Goal: Transaction & Acquisition: Download file/media

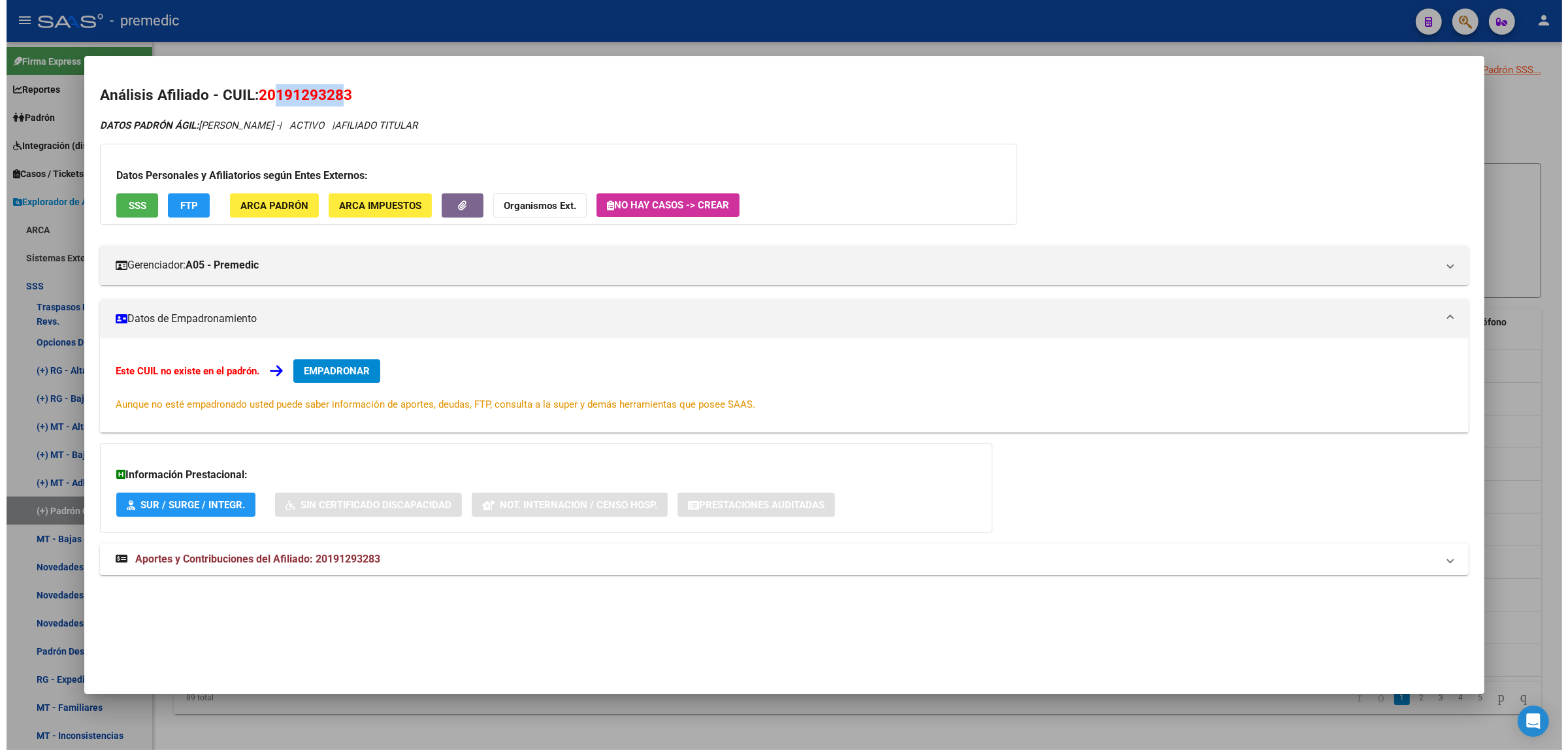
scroll to position [281, 0]
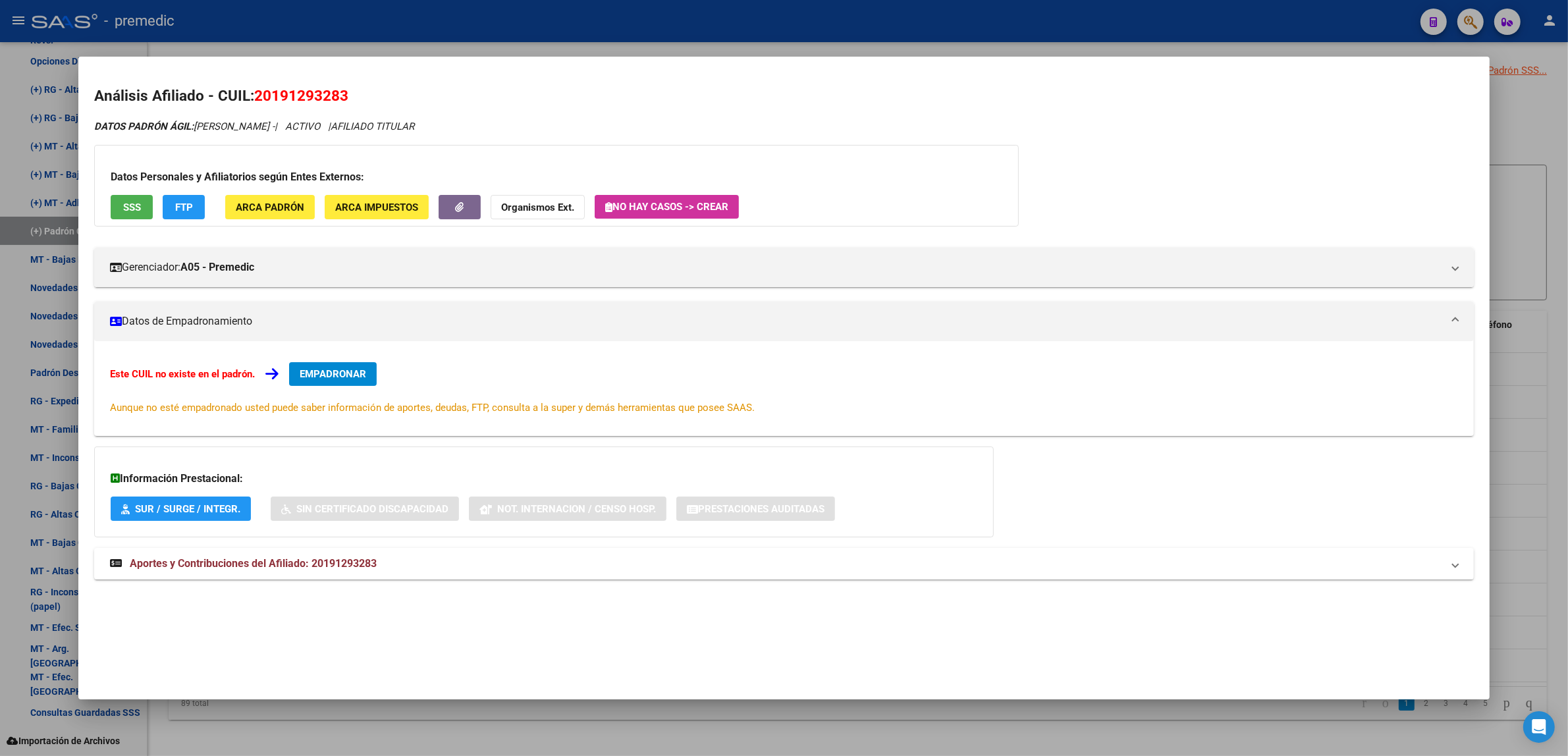
click at [273, 43] on div at bounding box center [784, 378] width 1568 height 756
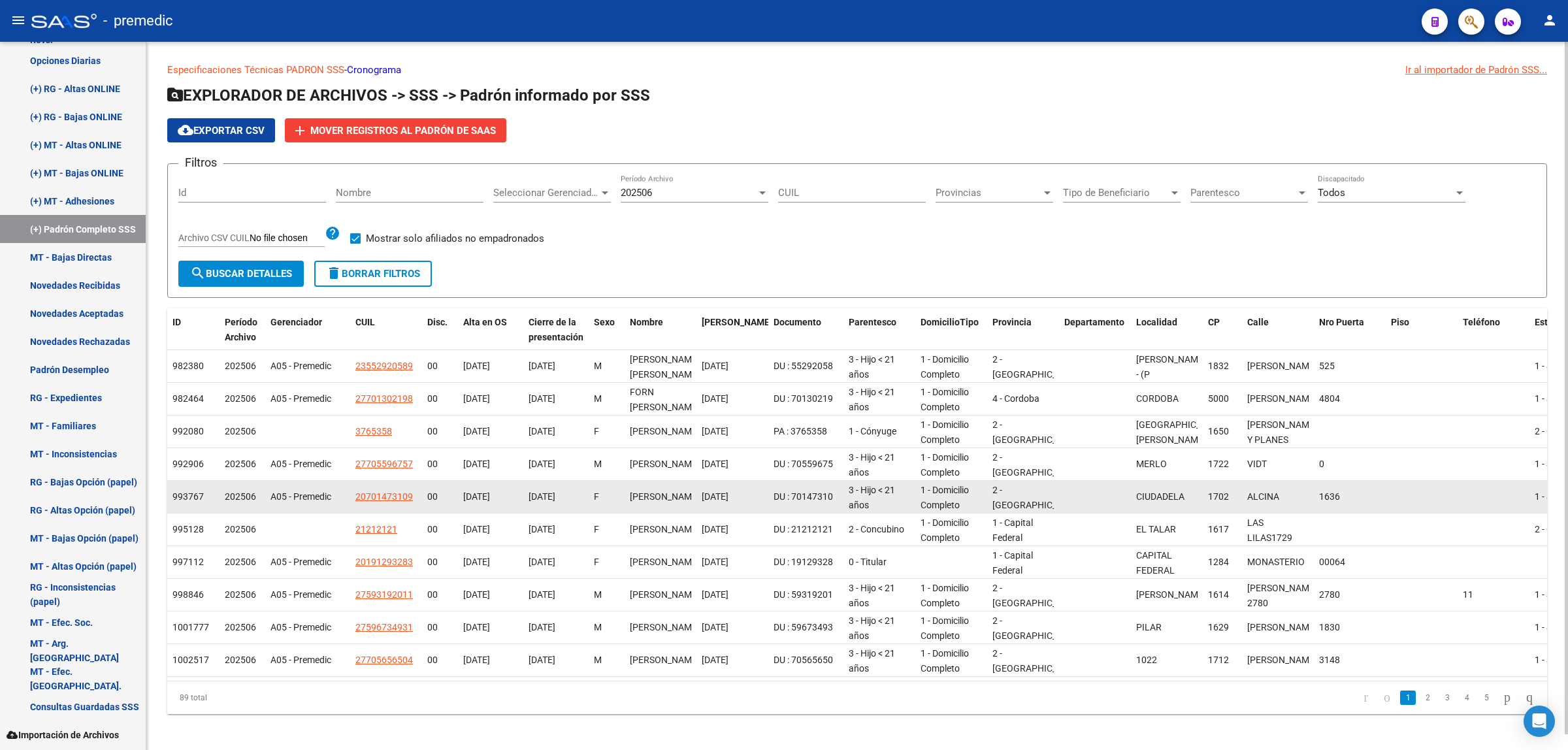
scroll to position [2, 0]
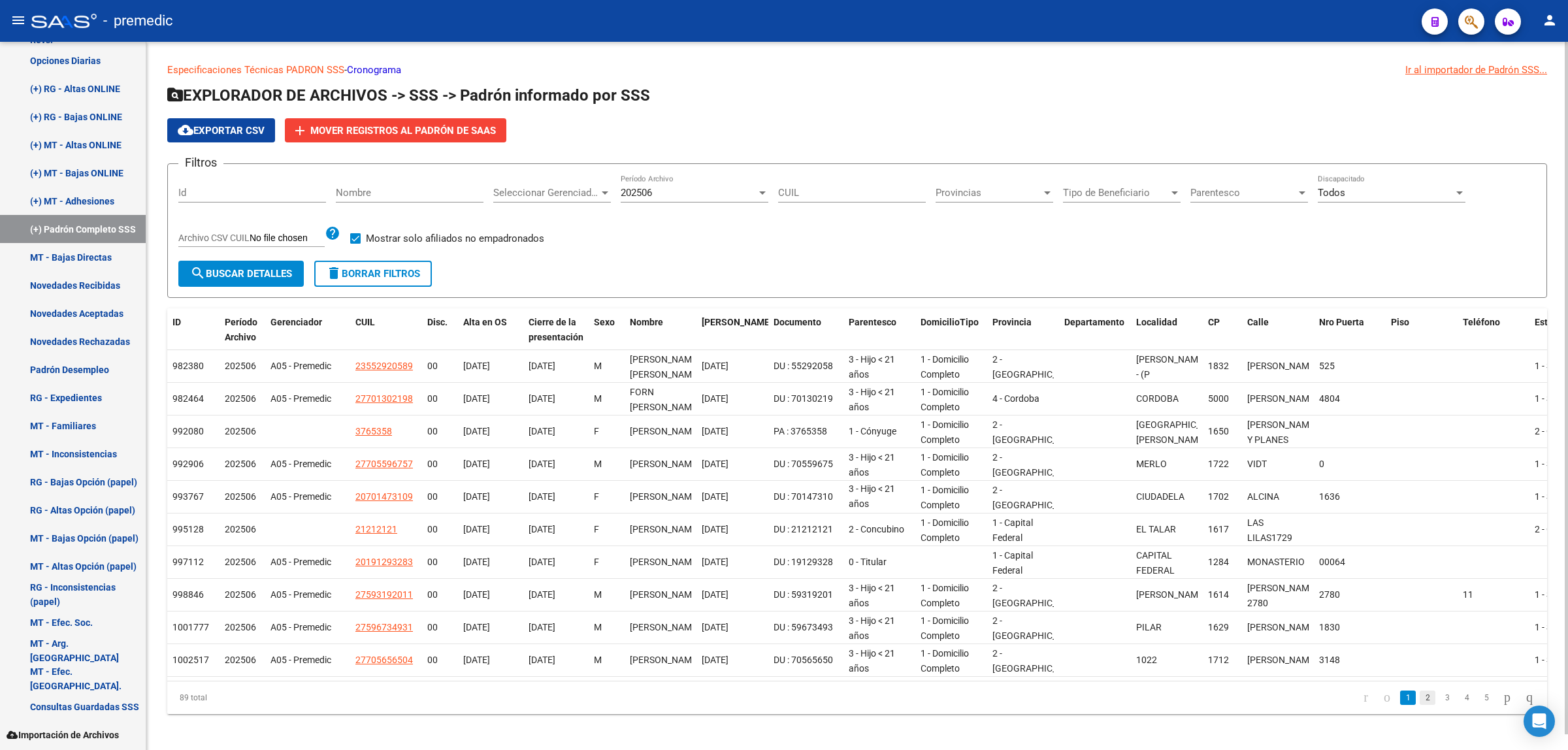
click at [1420, 706] on link "2" at bounding box center [1428, 698] width 15 height 15
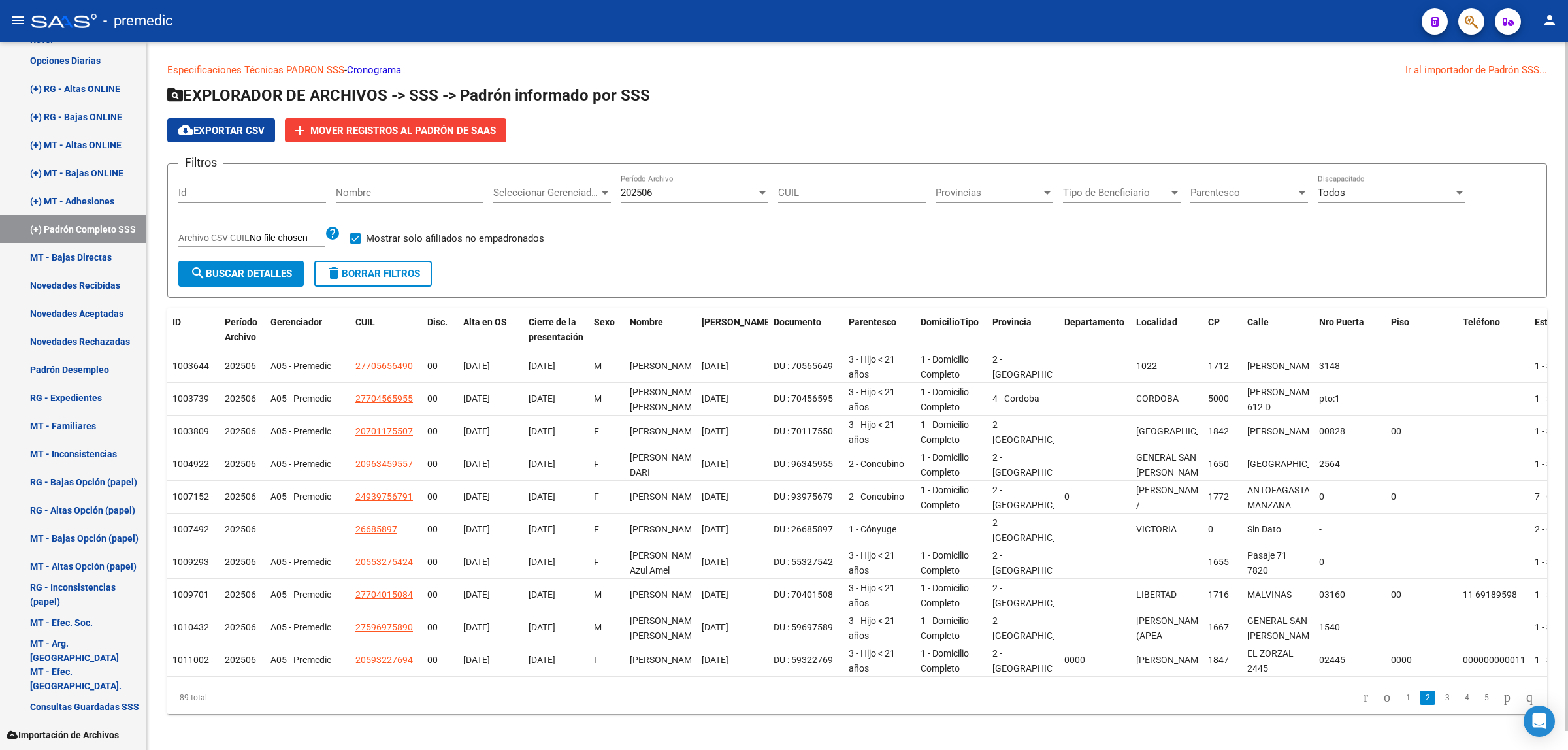
scroll to position [0, 0]
click at [1440, 706] on link "3" at bounding box center [1447, 698] width 15 height 15
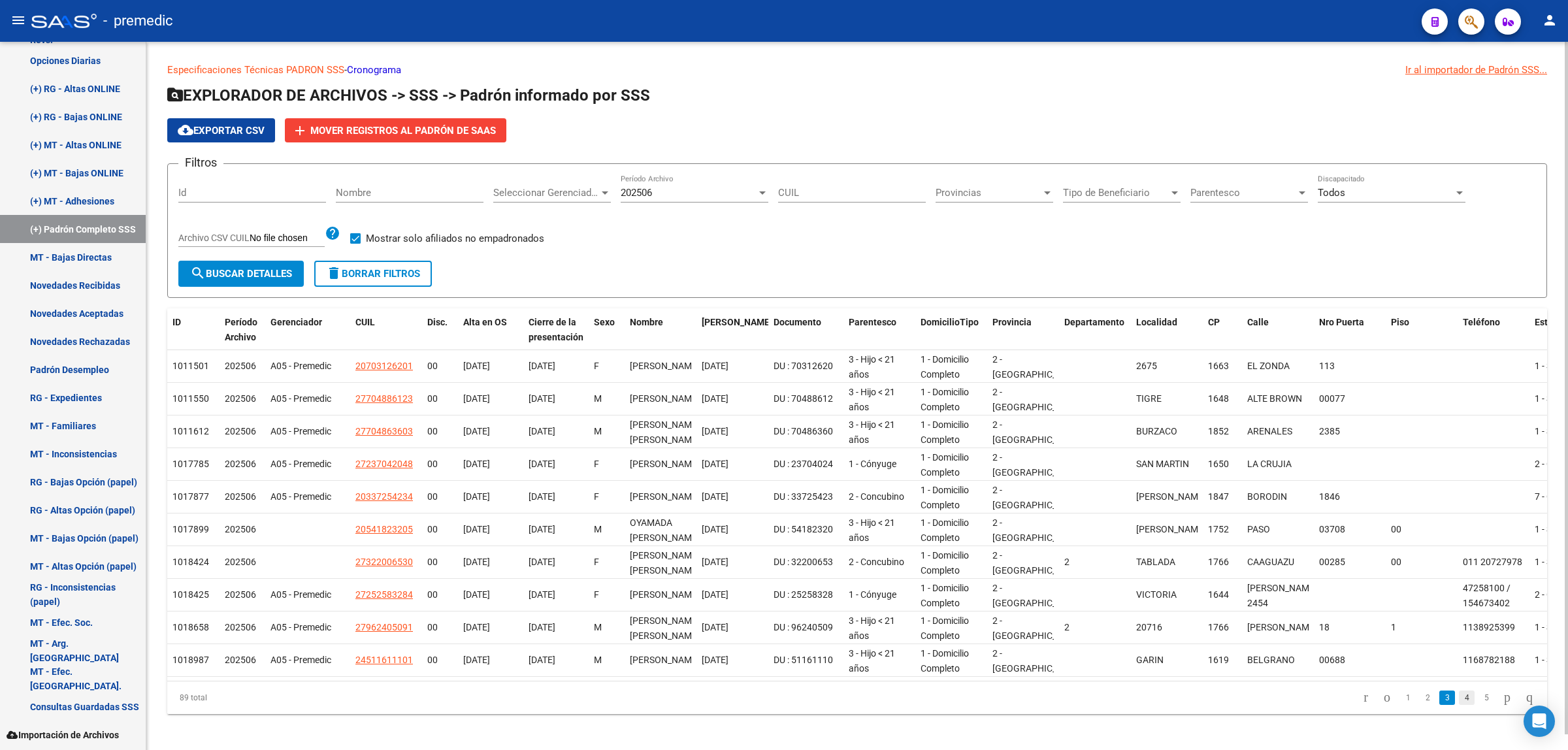
click at [1459, 706] on link "4" at bounding box center [1466, 698] width 15 height 15
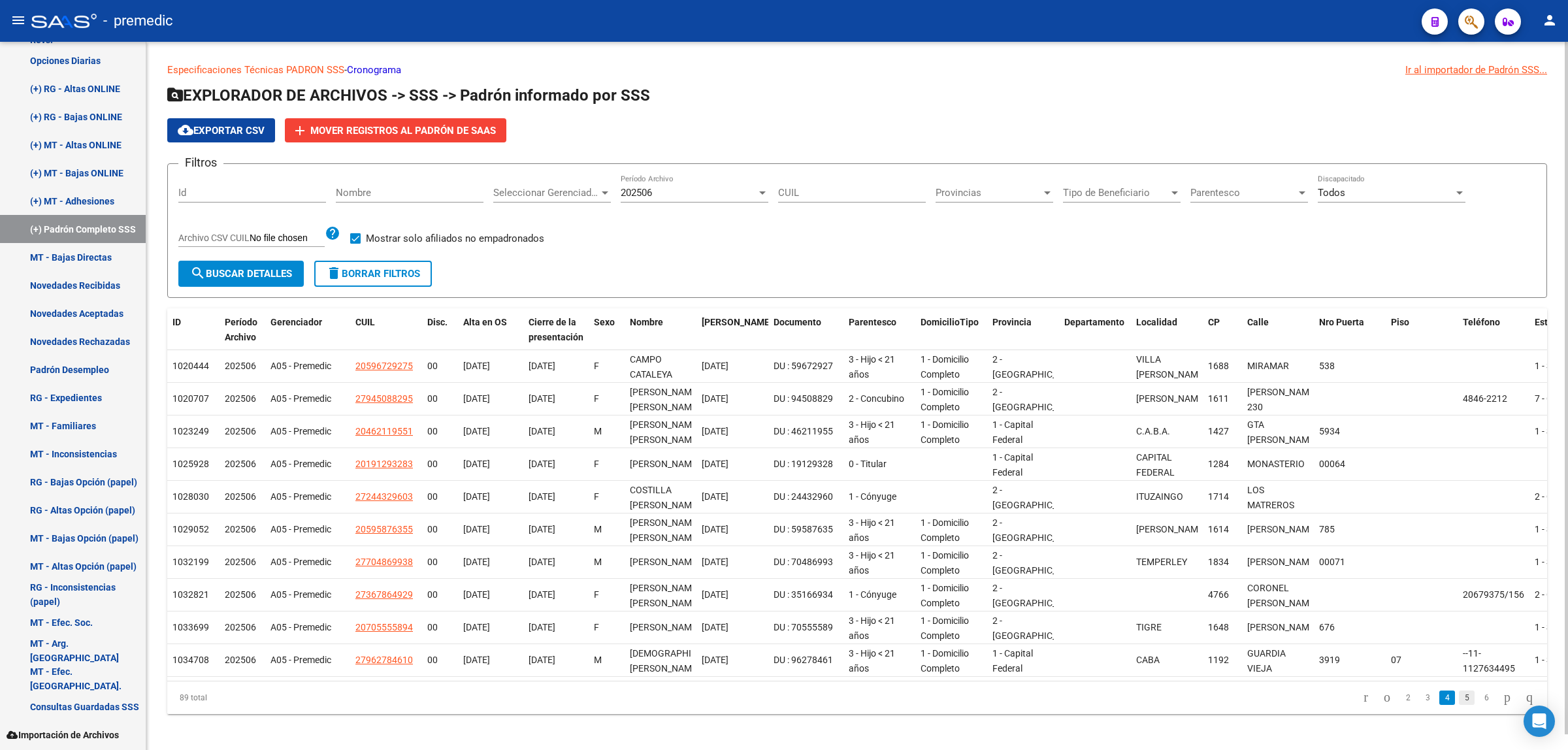
click at [1459, 706] on link "5" at bounding box center [1466, 698] width 15 height 15
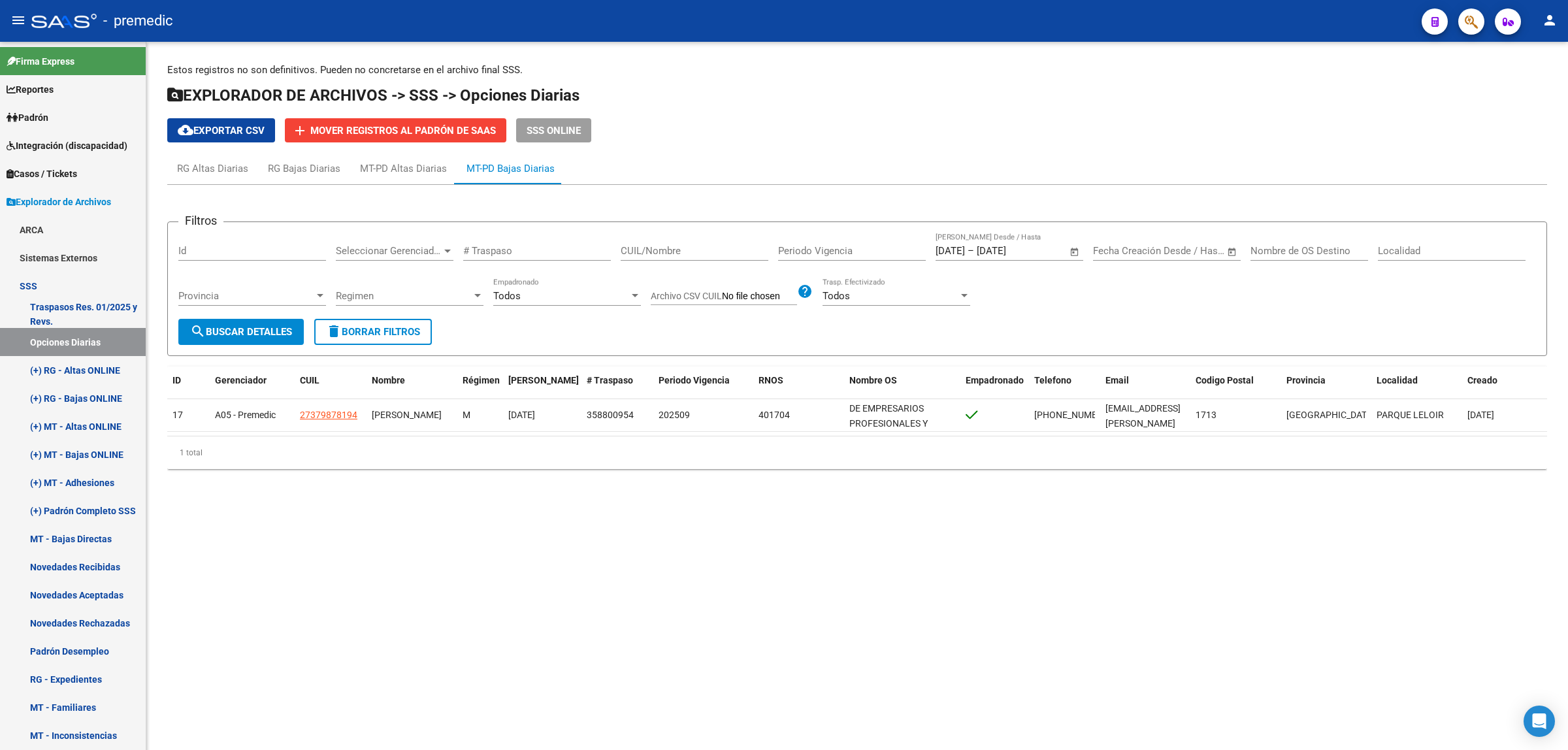
click at [935, 249] on input "1/8/2025" at bounding box center [950, 251] width 29 height 12
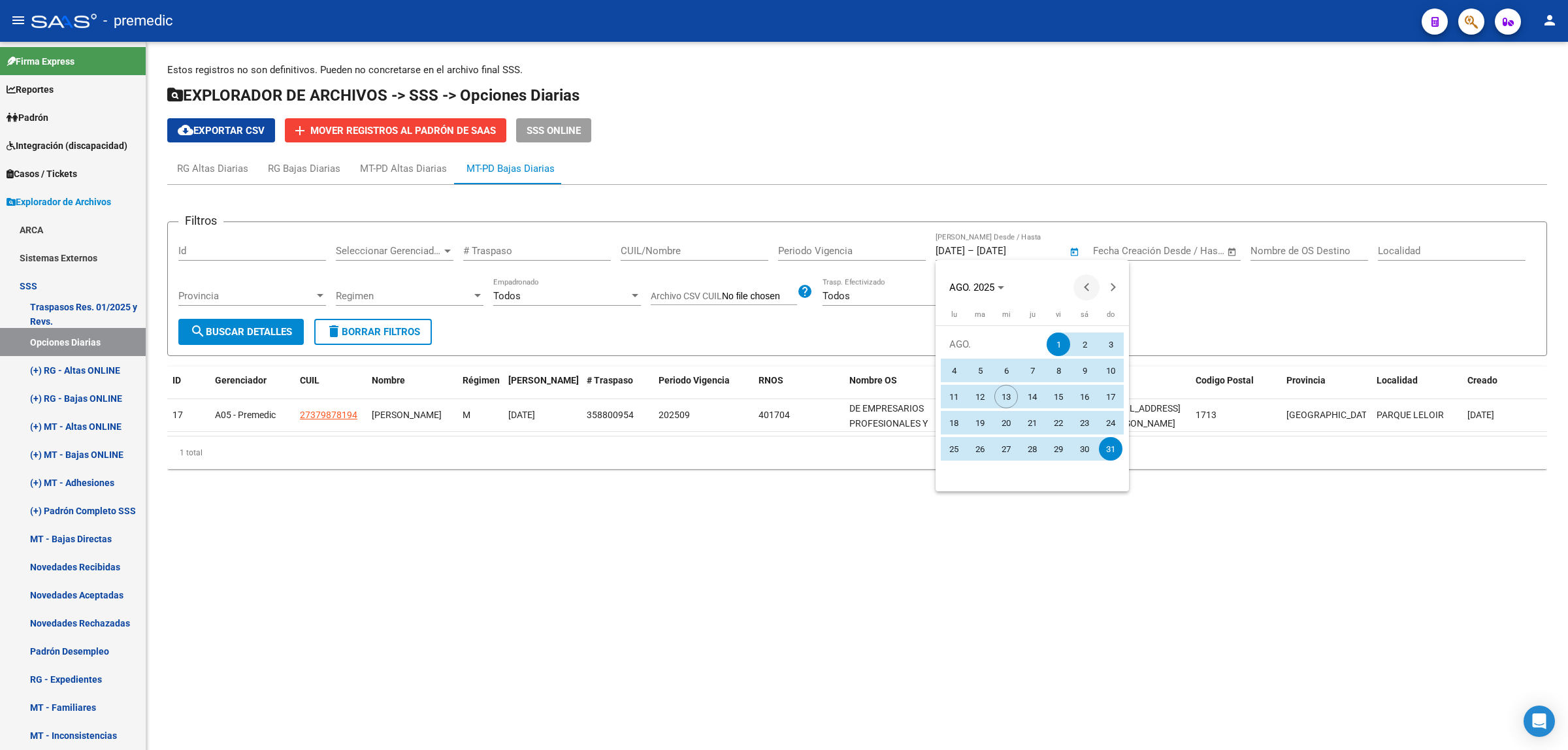
click at [1087, 279] on span "Previous month" at bounding box center [1087, 287] width 27 height 27
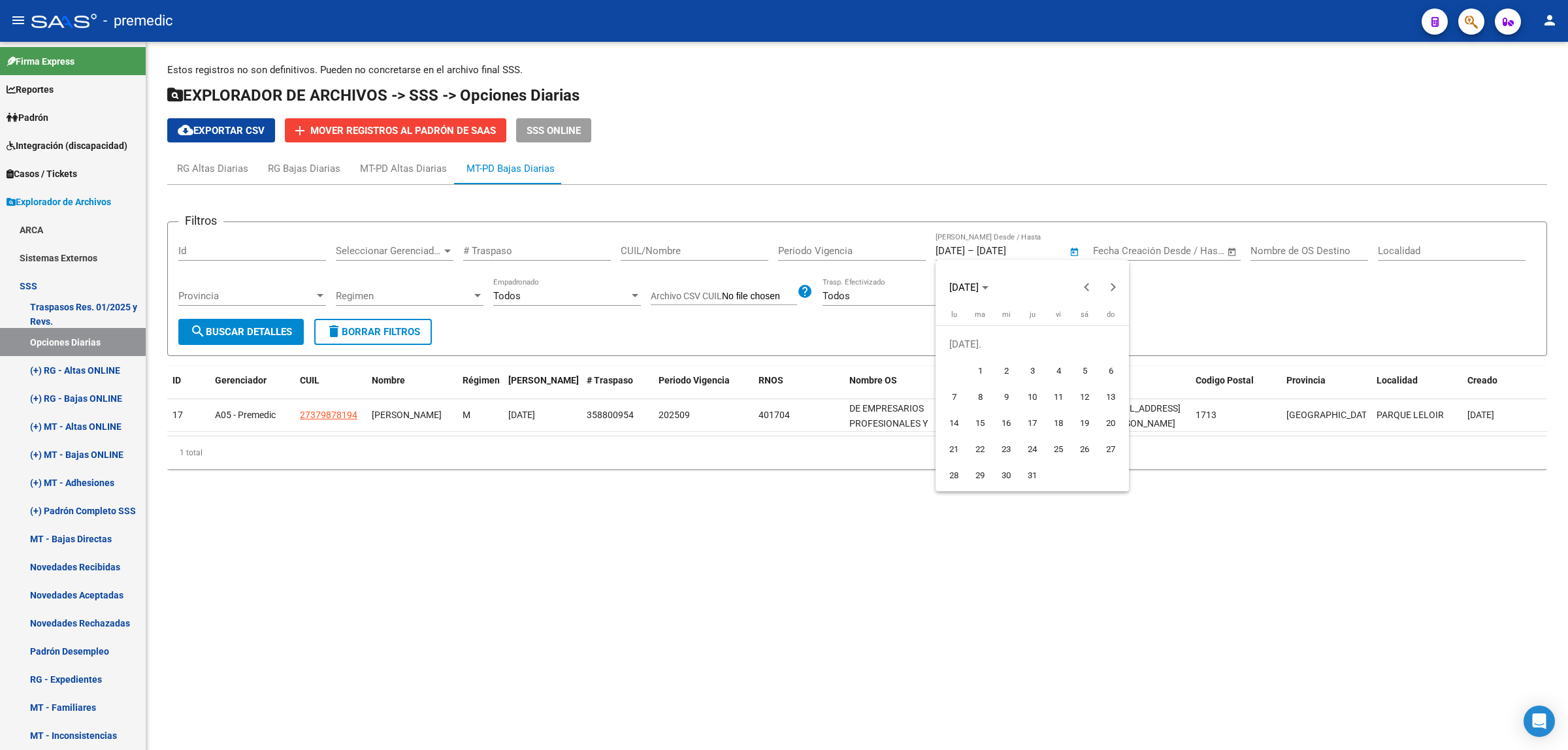
click at [982, 366] on span "1" at bounding box center [981, 371] width 24 height 24
type input "1/7/2025"
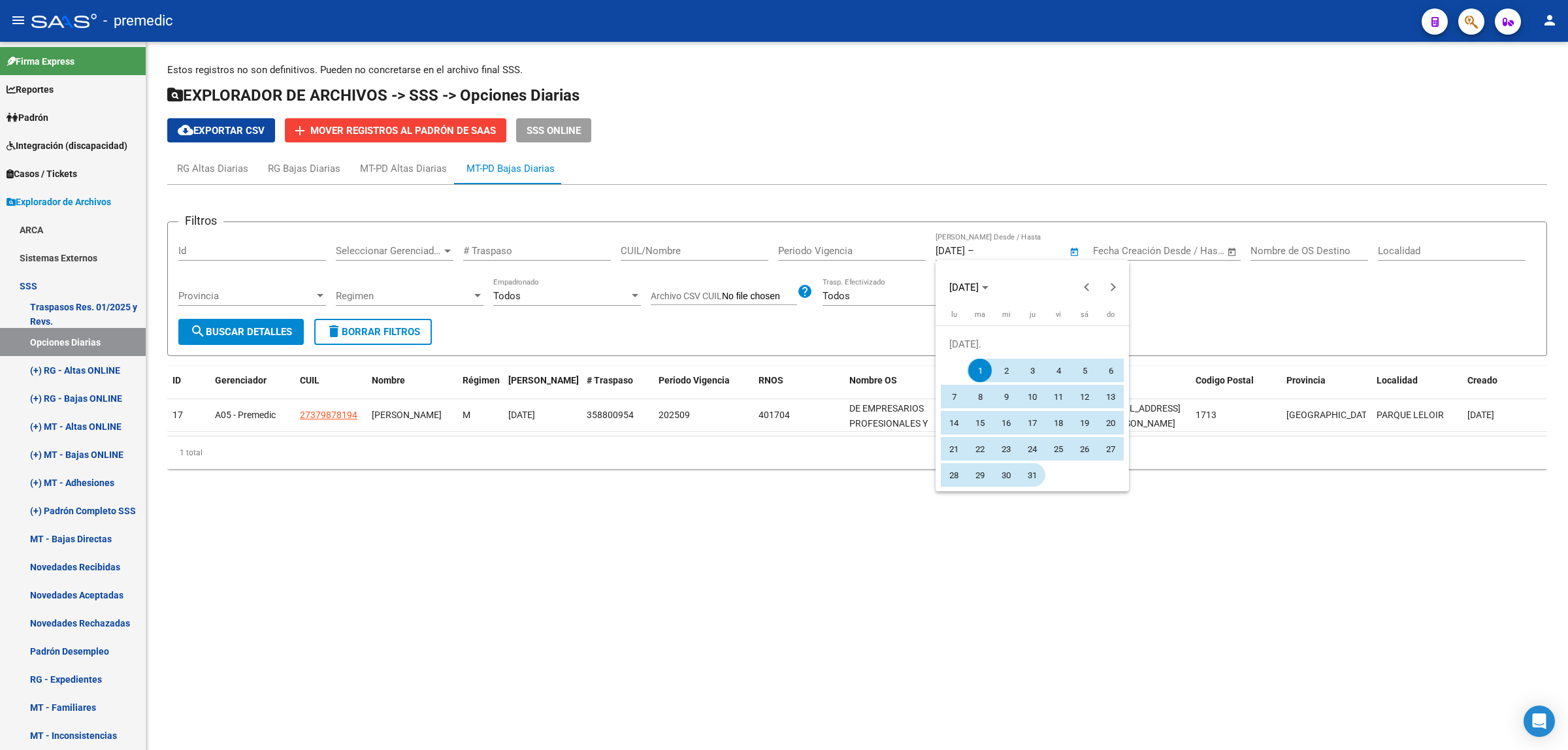
click at [1031, 470] on span "31" at bounding box center [1033, 475] width 24 height 24
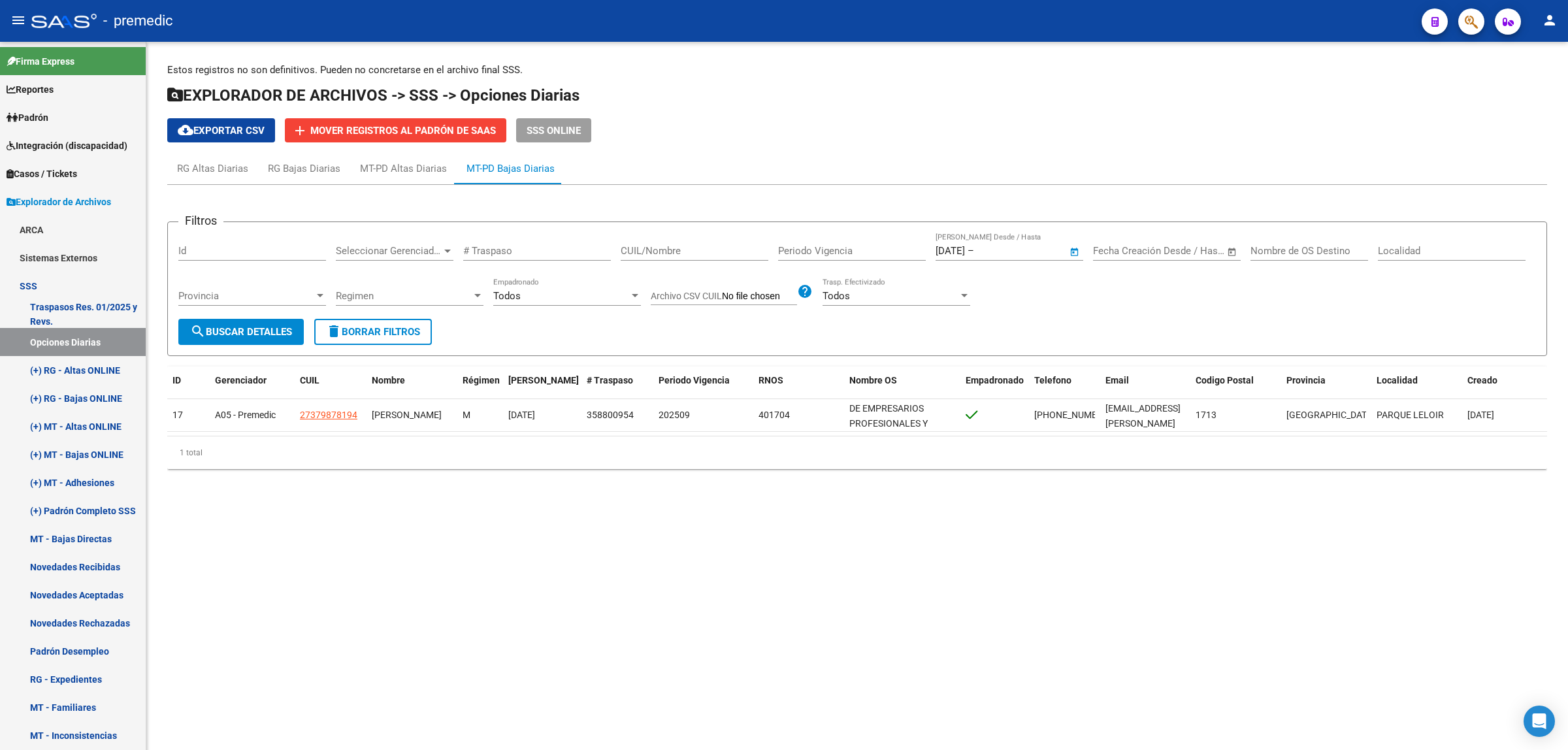
type input "31/7/2025"
click at [251, 334] on span "search Buscar Detalles" at bounding box center [240, 332] width 102 height 12
click at [249, 323] on button "search Buscar Detalles" at bounding box center [241, 332] width 126 height 27
click at [231, 170] on div "RG Altas Diarias" at bounding box center [212, 168] width 71 height 15
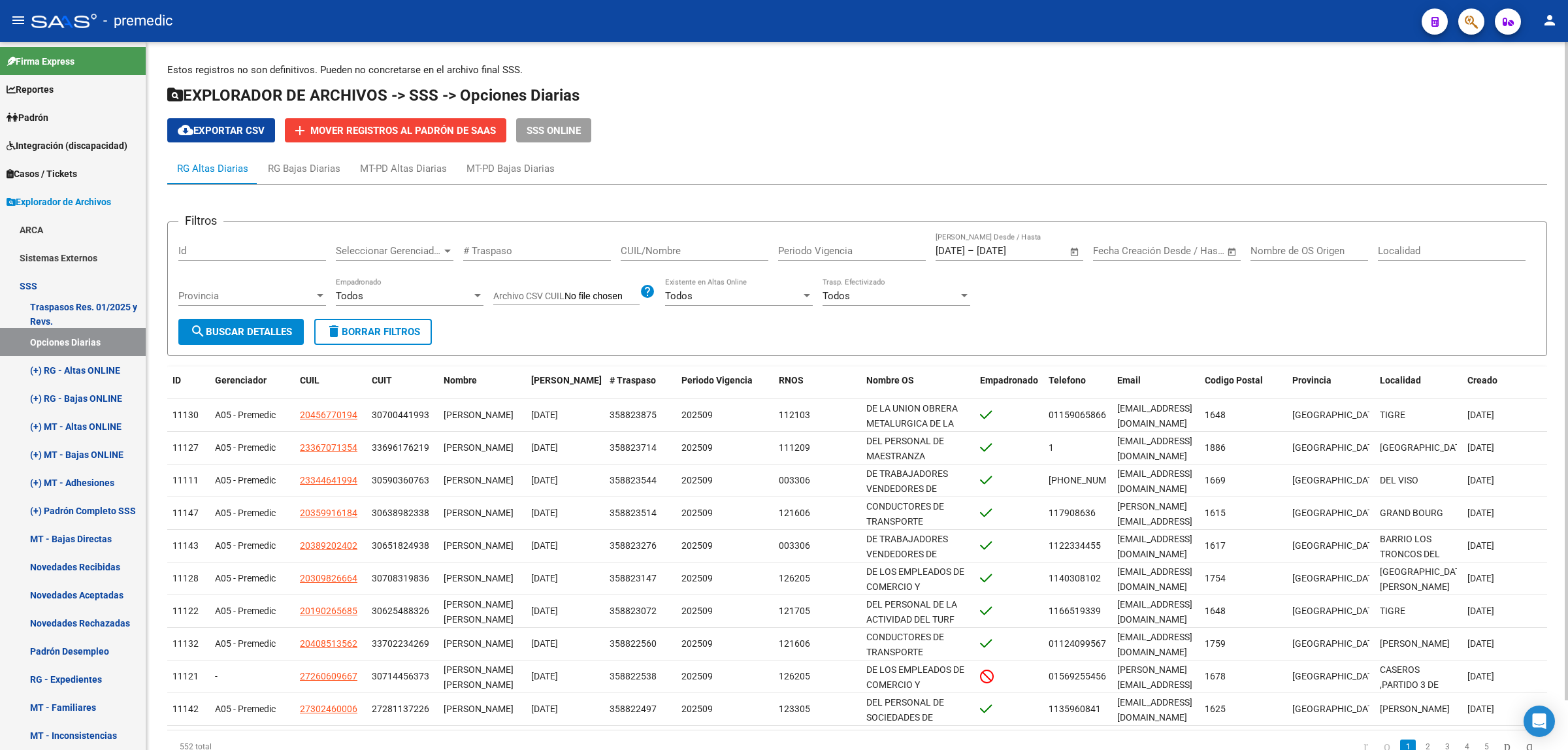
click at [1075, 247] on span "Open calendar" at bounding box center [1075, 251] width 32 height 32
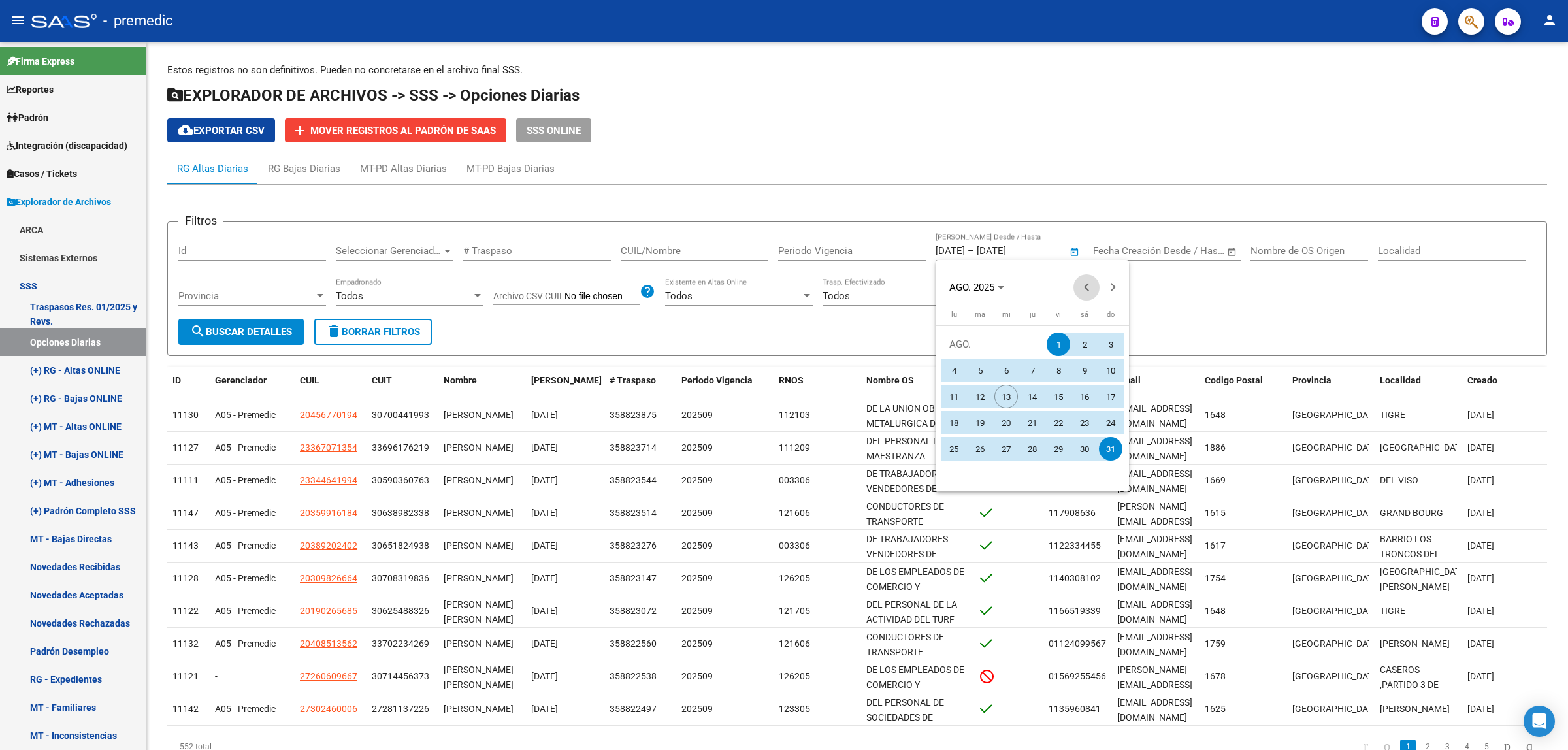
click at [1083, 289] on span "Previous month" at bounding box center [1087, 287] width 27 height 27
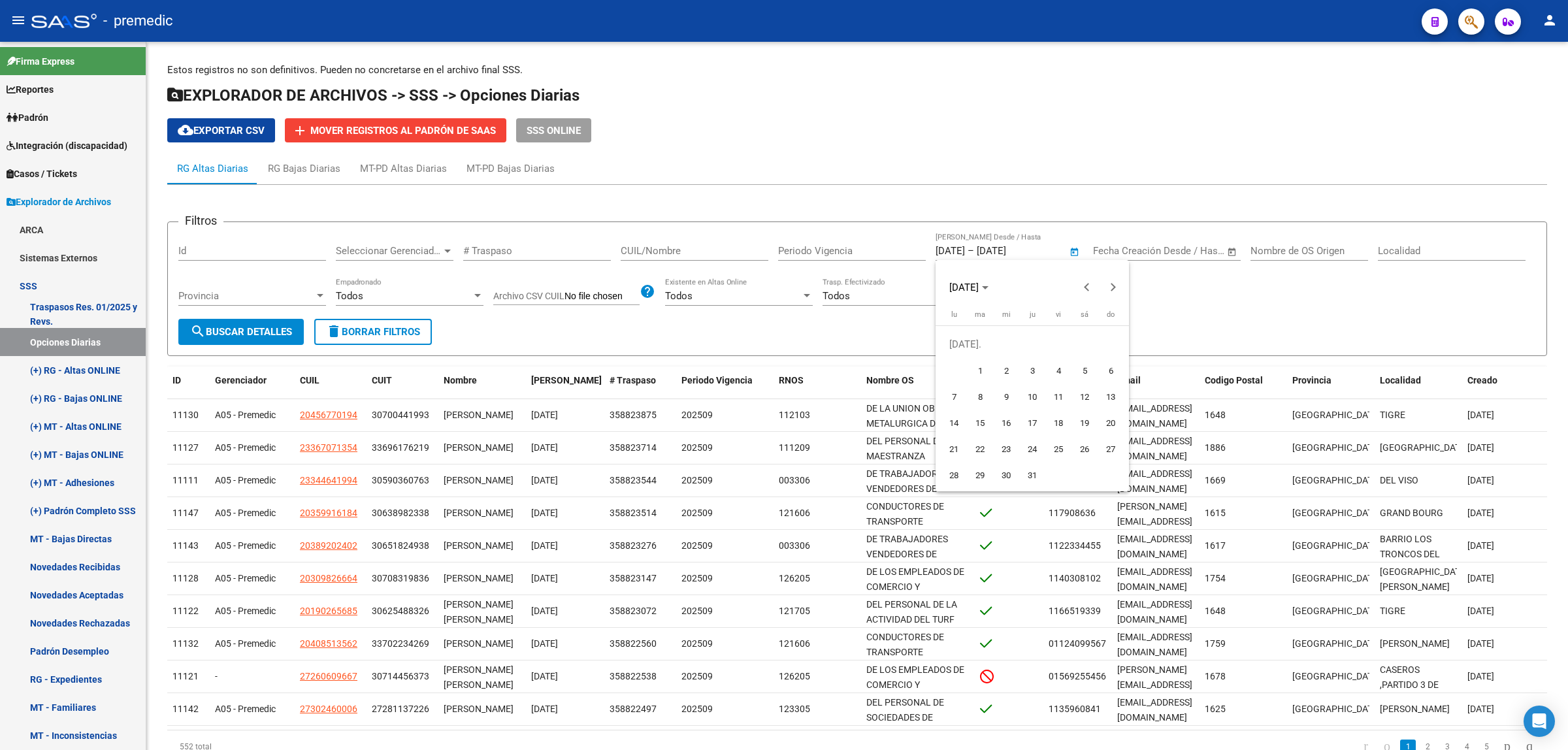
click at [985, 364] on span "1" at bounding box center [981, 371] width 24 height 24
type input "1/7/2025"
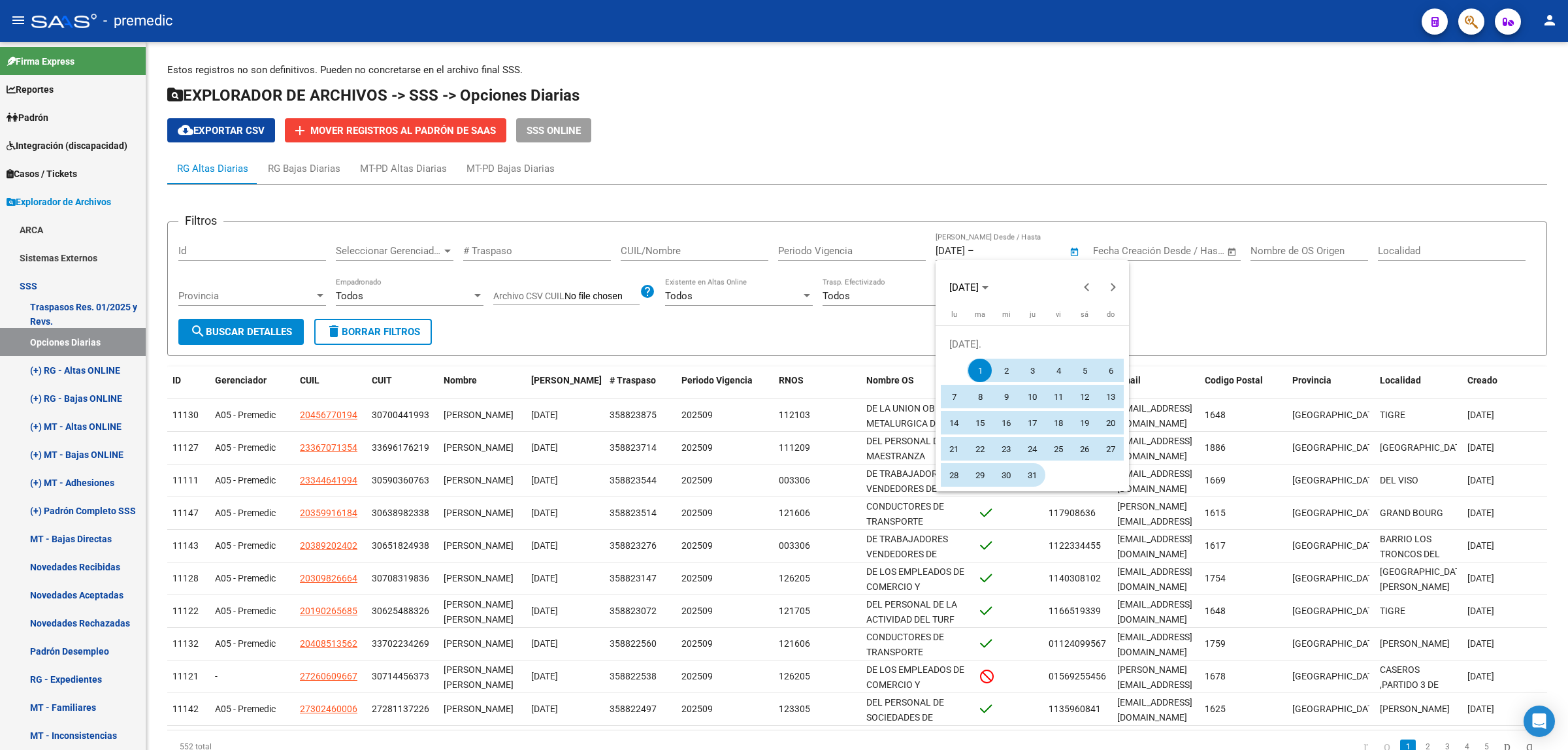
click at [1029, 481] on span "31" at bounding box center [1033, 475] width 24 height 24
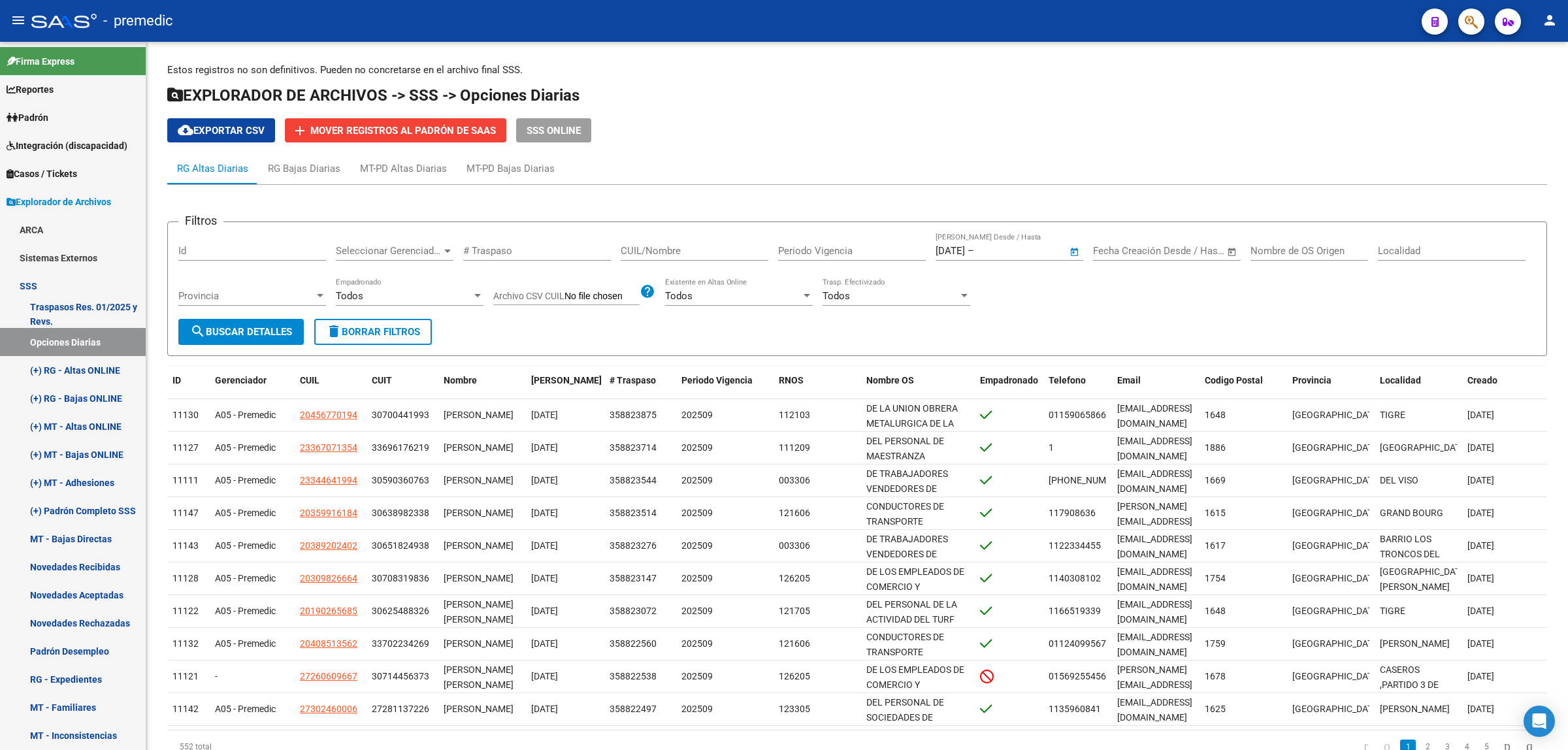
type input "31/7/2025"
click at [284, 337] on button "search Buscar Detalles" at bounding box center [241, 332] width 126 height 27
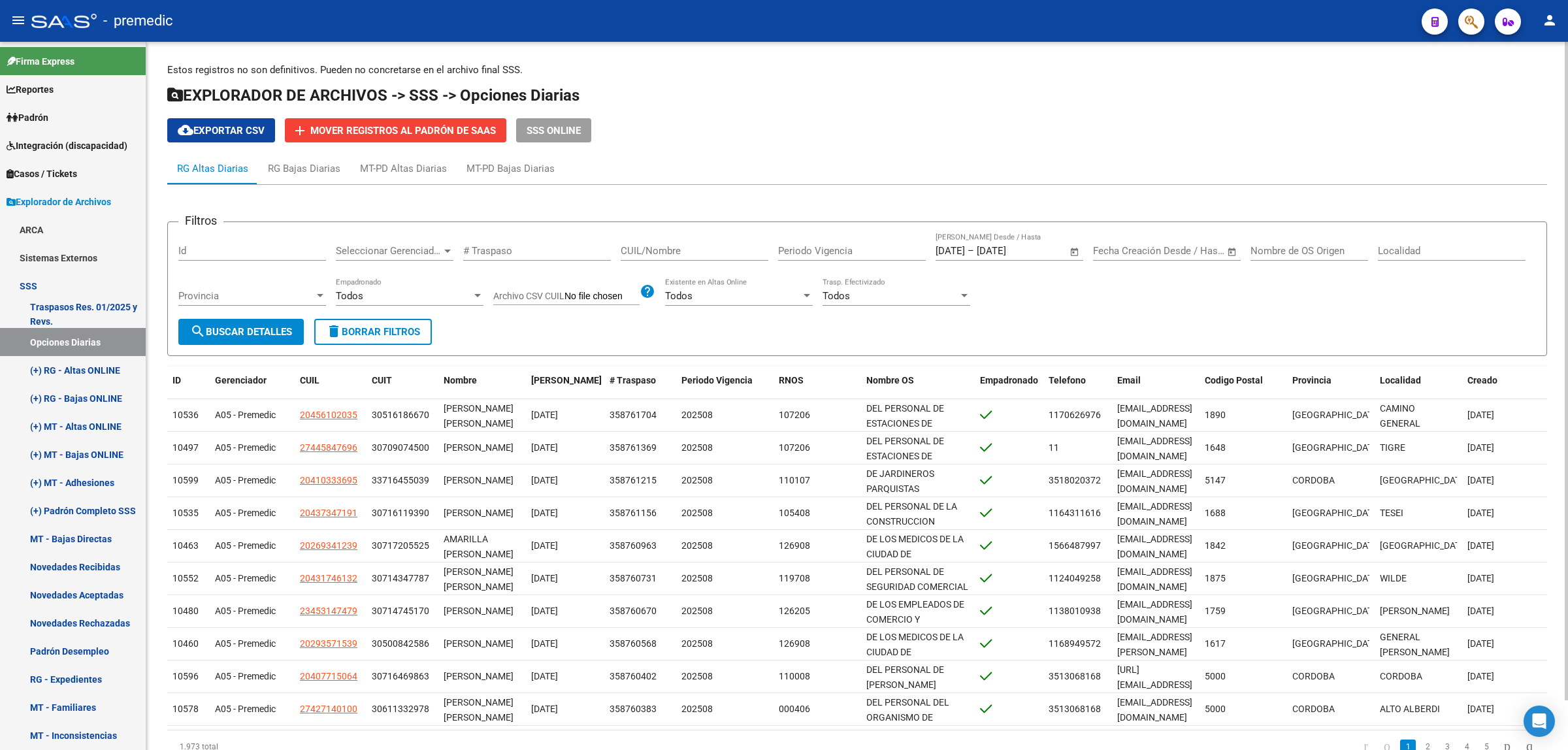
click at [220, 121] on button "cloud_download Exportar CSV" at bounding box center [221, 130] width 108 height 24
click at [1416, 105] on h1 "EXPLORADOR DE ARCHIVOS -> SSS -> Opciones Diarias" at bounding box center [858, 96] width 1380 height 23
click at [1161, 53] on div "Estos registros no son definitivos. Pueden no concretarse en el archivo final S…" at bounding box center [857, 423] width 1422 height 764
